Goal: Task Accomplishment & Management: Use online tool/utility

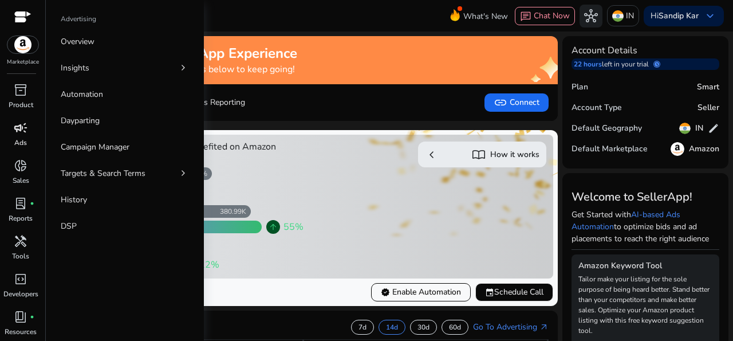
click at [14, 140] on p "Ads" at bounding box center [20, 142] width 13 height 10
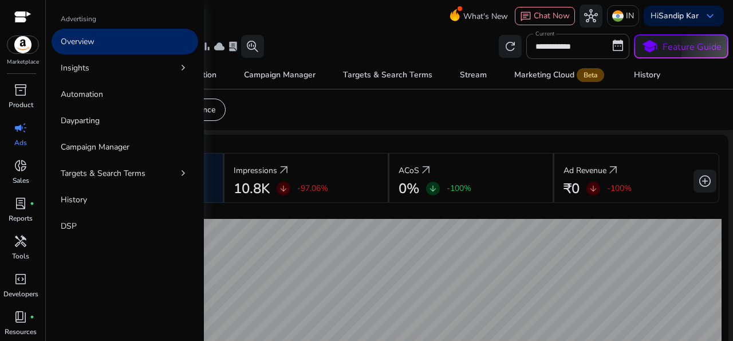
click at [29, 121] on div "campaign" at bounding box center [21, 128] width 32 height 18
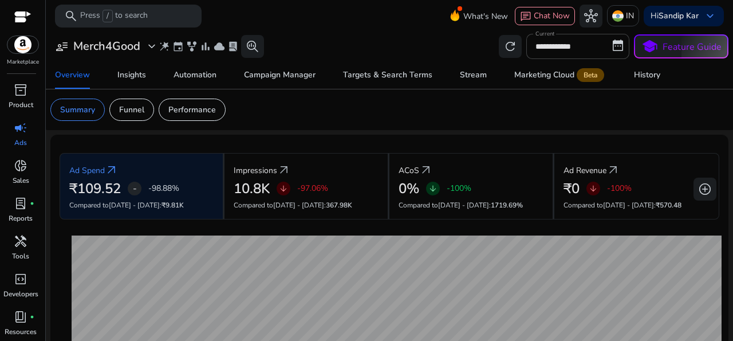
scroll to position [37, 0]
click at [20, 320] on span "light_mode" at bounding box center [21, 325] width 14 height 14
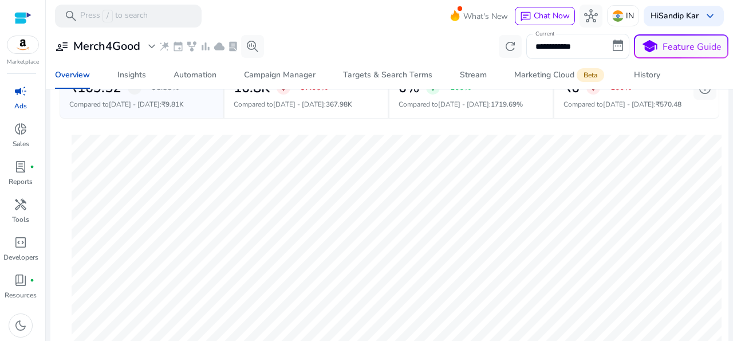
scroll to position [99, 0]
click at [132, 72] on div "Insights" at bounding box center [131, 75] width 29 height 8
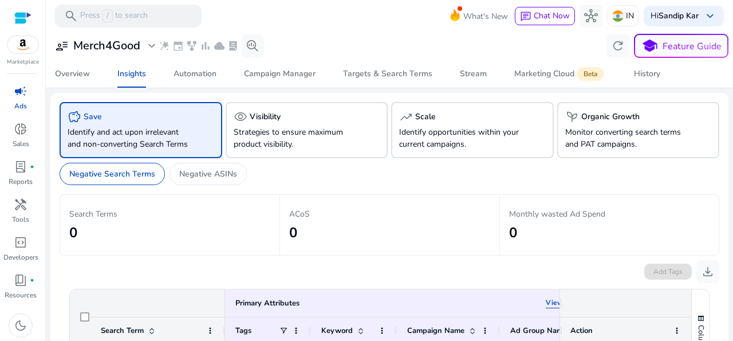
click at [444, 185] on app-sa-custom-tab "Negative Search Terms Negative ASINs" at bounding box center [390, 174] width 660 height 22
click at [18, 108] on p "Ads" at bounding box center [20, 106] width 13 height 10
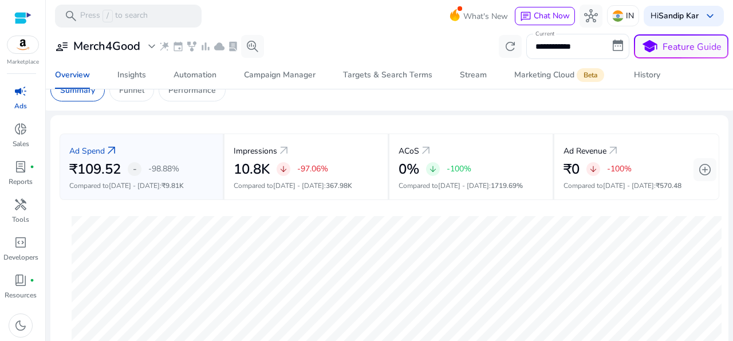
scroll to position [17, 0]
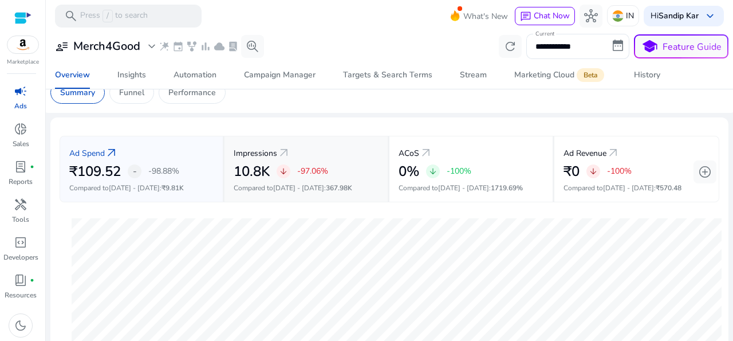
click at [285, 174] on span "arrow_downward" at bounding box center [283, 171] width 9 height 9
click at [259, 172] on h2 "10.8K" at bounding box center [252, 171] width 36 height 17
click at [263, 151] on p "Impressions" at bounding box center [256, 153] width 44 height 12
